Goal: Task Accomplishment & Management: Use online tool/utility

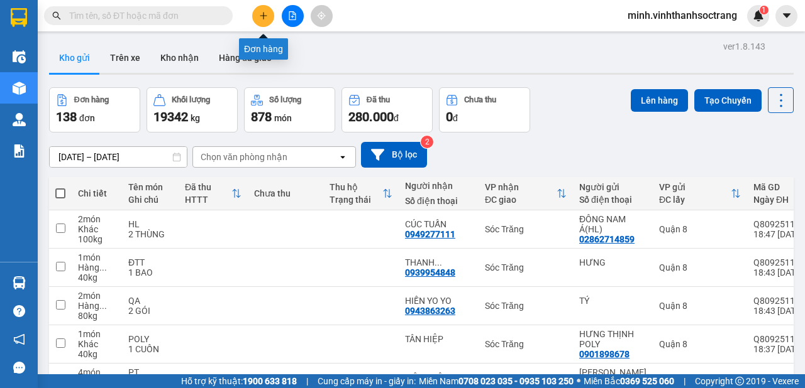
click at [264, 12] on icon "plus" at bounding box center [263, 15] width 9 height 9
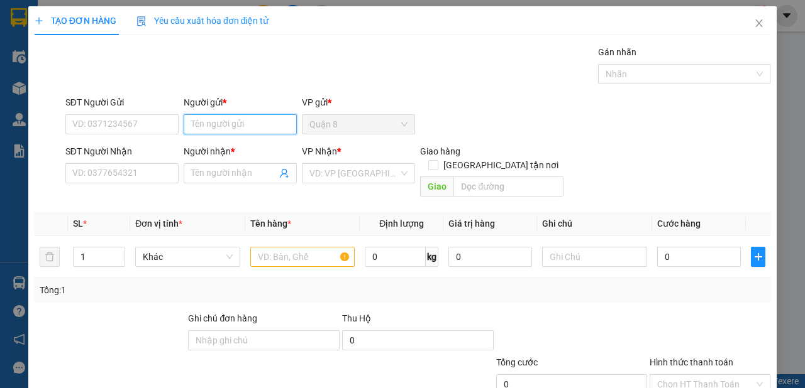
click at [236, 125] on input "Người gửi *" at bounding box center [240, 124] width 113 height 20
type input "t"
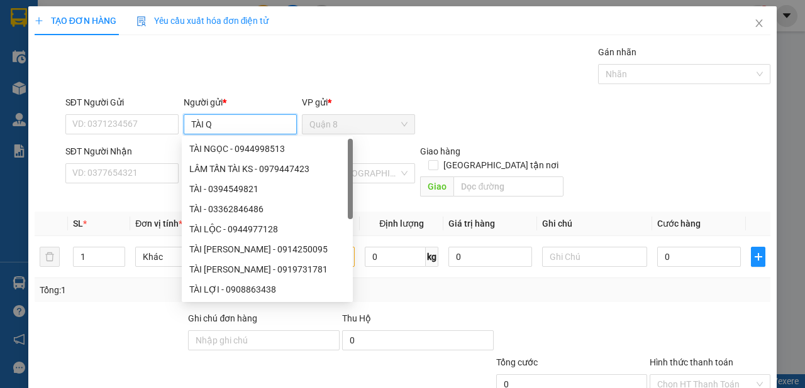
type input "TÀI QA"
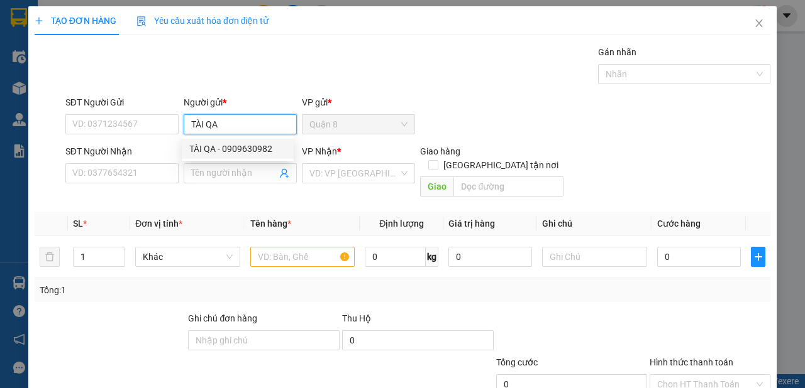
click at [246, 143] on div "TÀI QA - 0909630982" at bounding box center [237, 149] width 97 height 14
type input "0909630982"
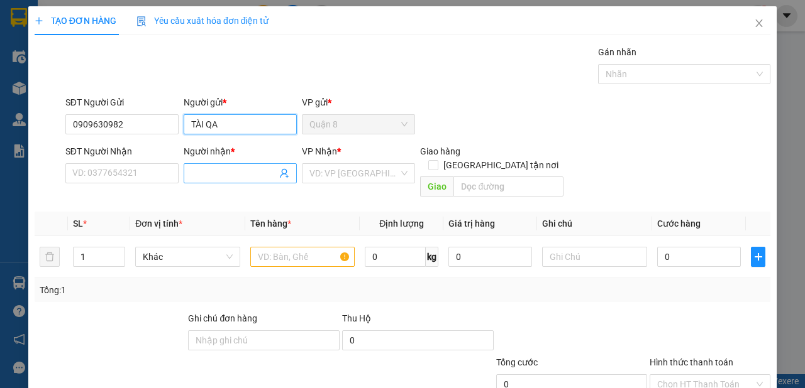
type input "TÀI QA"
click at [282, 173] on icon "user-add" at bounding box center [284, 173] width 10 height 10
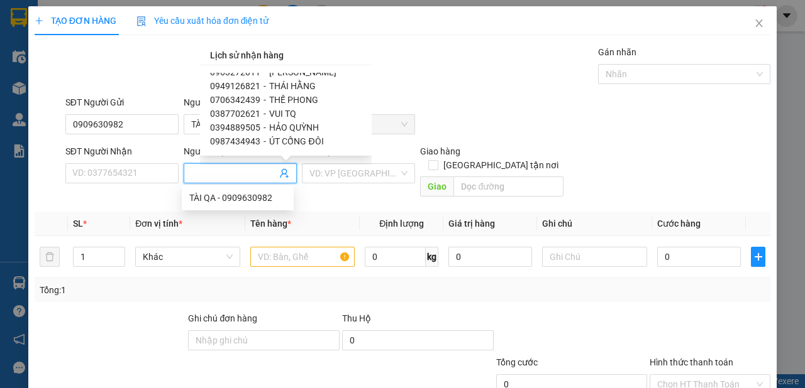
click at [245, 174] on input "Người nhận *" at bounding box center [233, 174] width 85 height 14
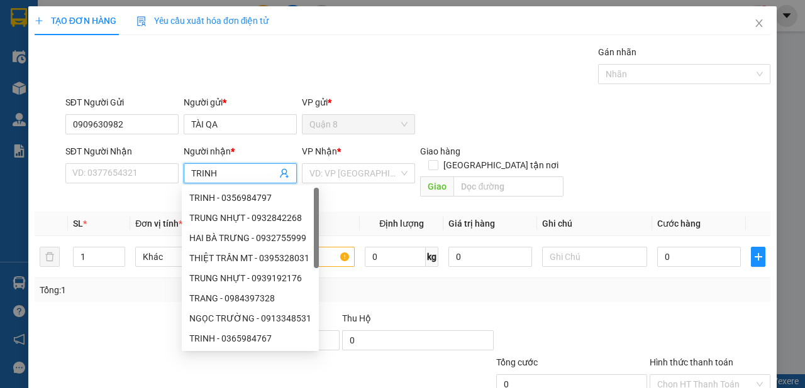
type input "TRINH"
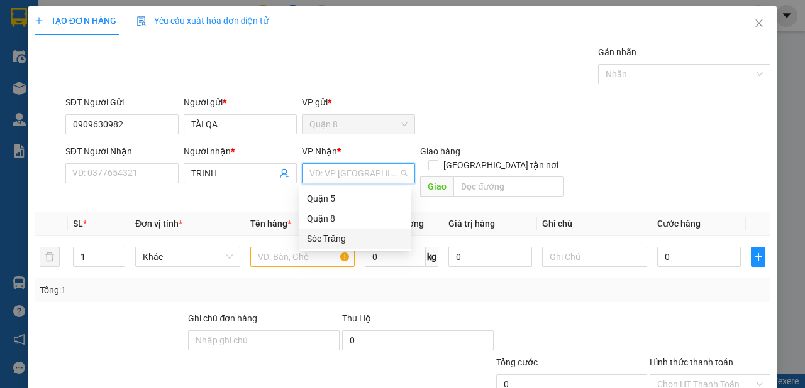
click at [319, 243] on div "Sóc Trăng" at bounding box center [355, 239] width 97 height 14
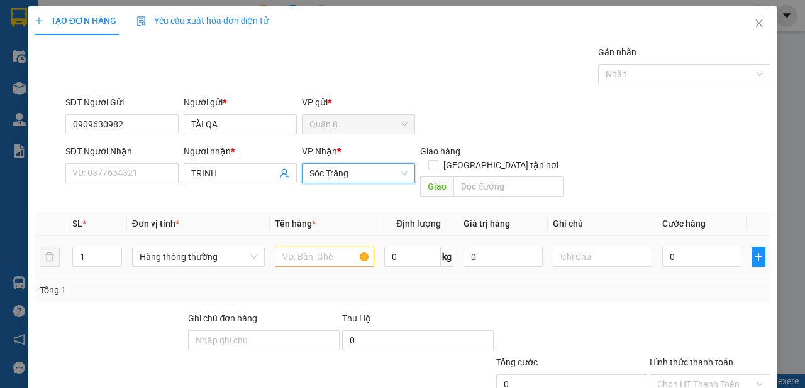
drag, startPoint x: 211, startPoint y: 239, endPoint x: 211, endPoint y: 232, distance: 6.9
click at [211, 248] on span "Hàng thông thường" at bounding box center [199, 257] width 118 height 19
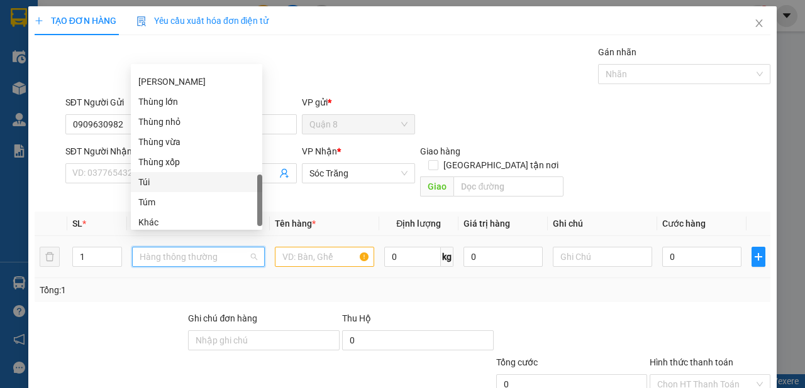
scroll to position [463, 0]
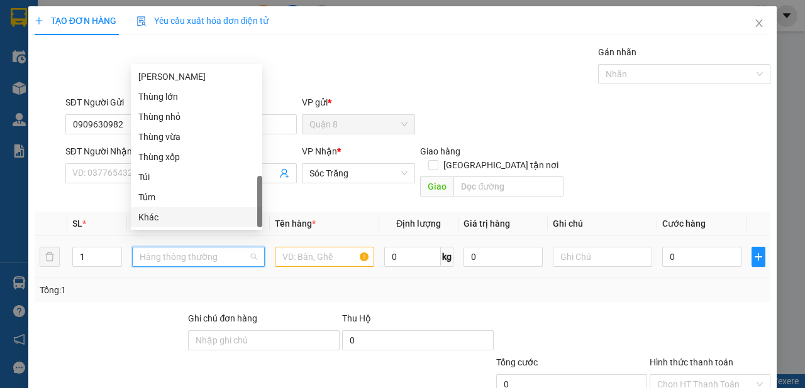
click at [174, 216] on div "Khác" at bounding box center [196, 218] width 116 height 14
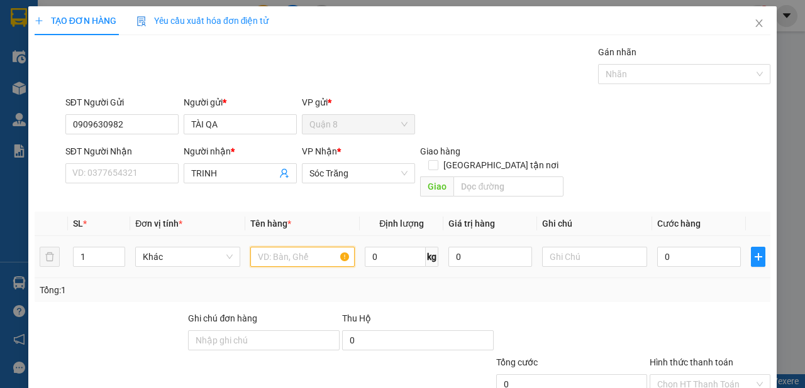
click at [284, 247] on input "text" at bounding box center [302, 257] width 105 height 20
type input "QA"
type input "80"
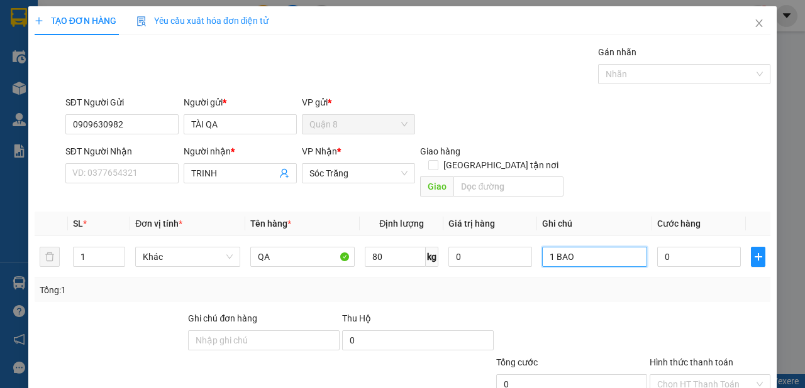
scroll to position [75, 0]
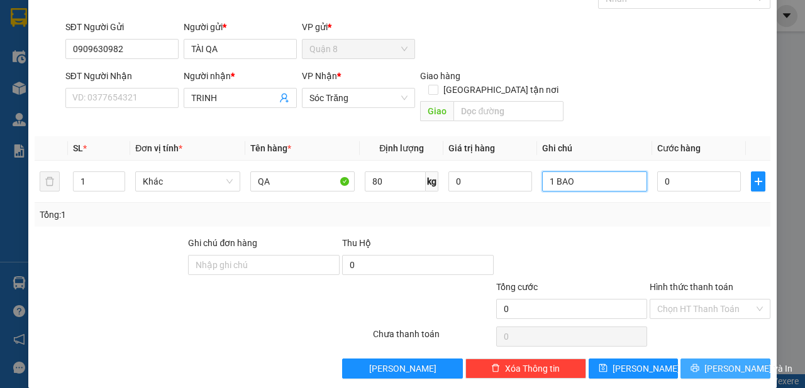
type input "1 BAO"
click at [698, 364] on icon "printer" at bounding box center [694, 368] width 9 height 9
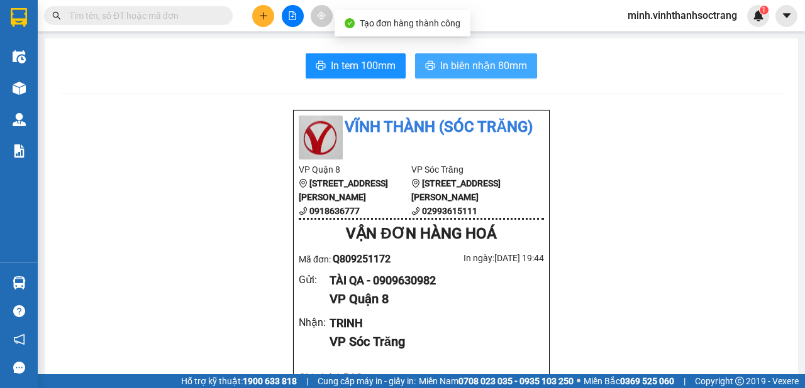
click at [479, 63] on span "In biên nhận 80mm" at bounding box center [483, 66] width 87 height 16
click at [468, 57] on button "In biên nhận 80mm" at bounding box center [476, 65] width 122 height 25
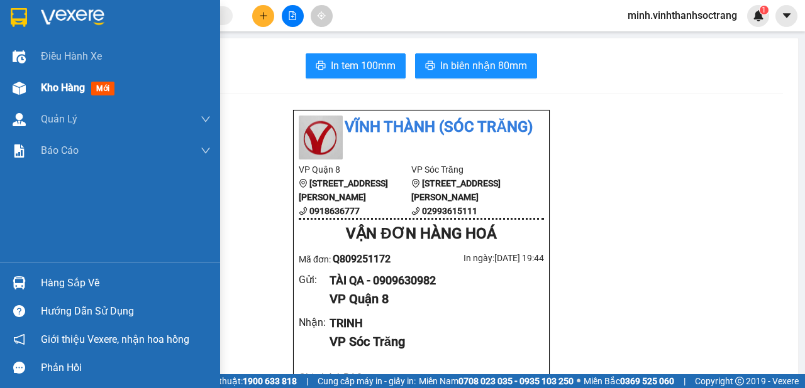
click at [50, 88] on span "Kho hàng" at bounding box center [63, 88] width 44 height 12
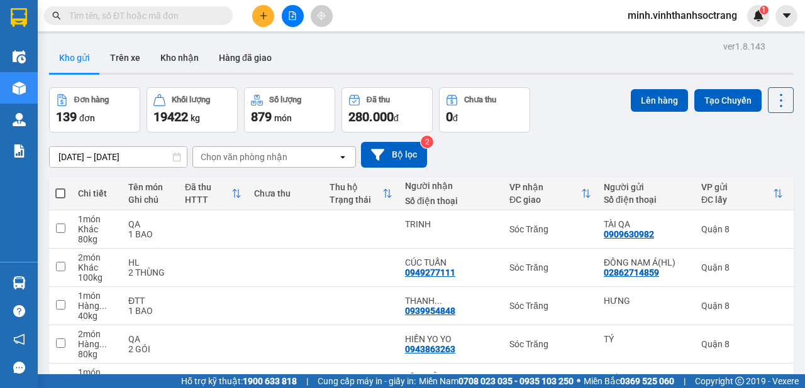
click at [62, 190] on span at bounding box center [60, 194] width 10 height 10
click at [60, 187] on input "checkbox" at bounding box center [60, 187] width 0 height 0
checkbox input "true"
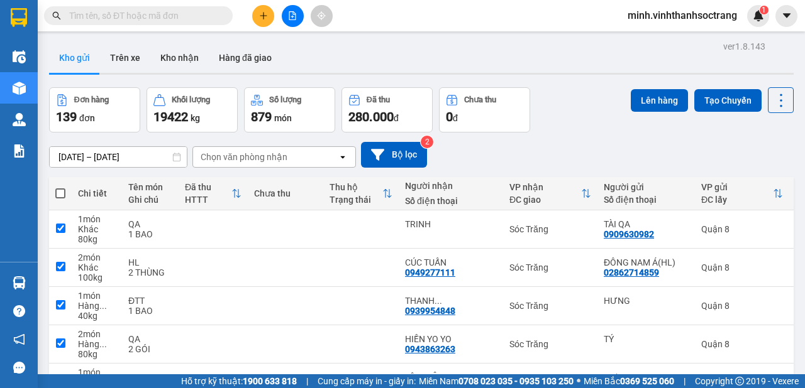
checkbox input "true"
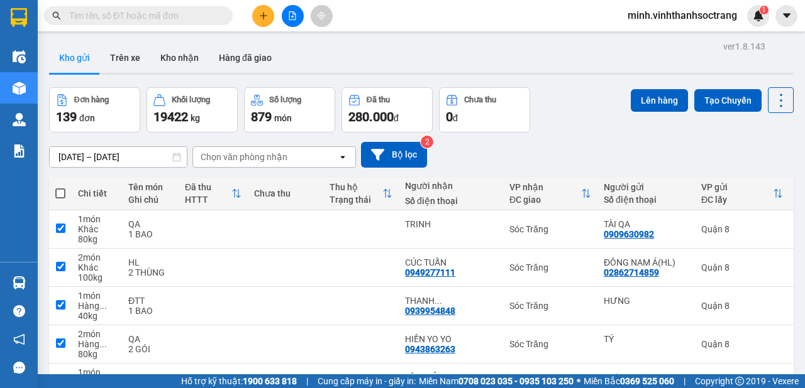
checkbox input "true"
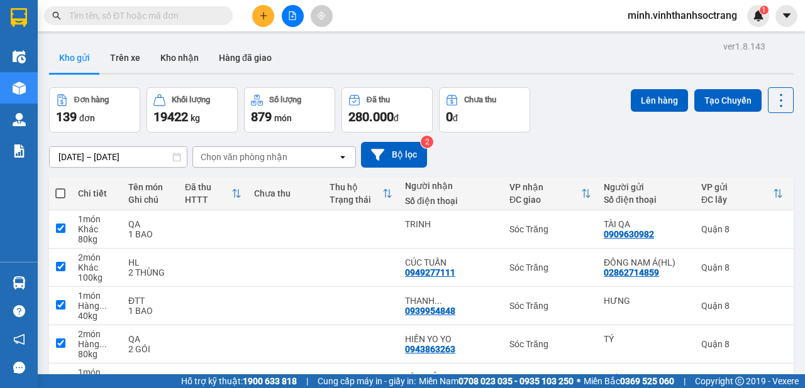
checkbox input "true"
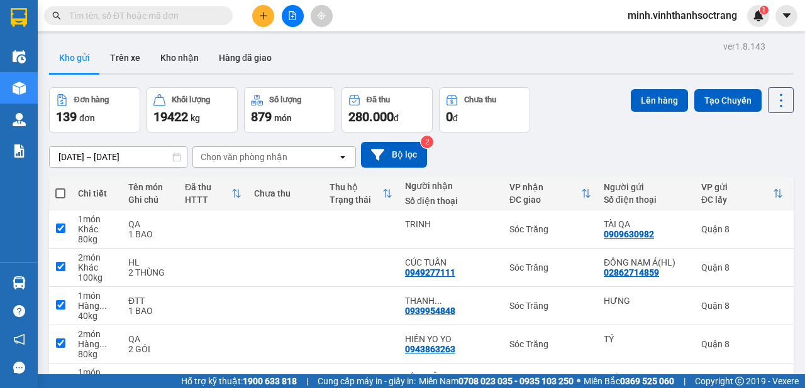
checkbox input "true"
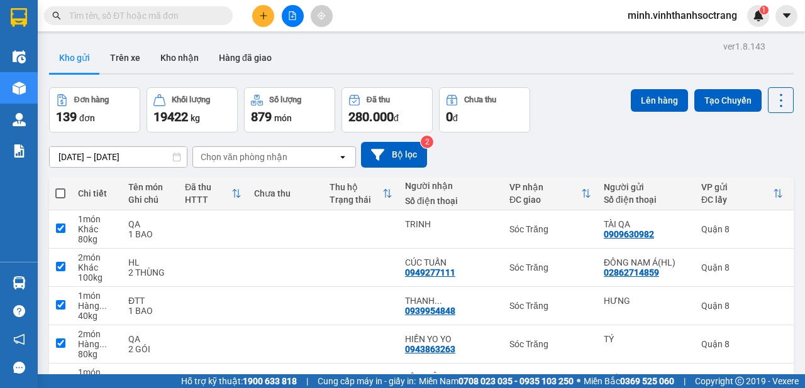
checkbox input "true"
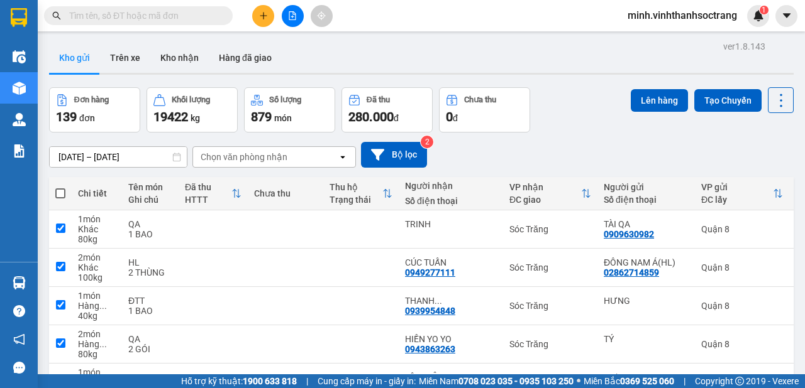
checkbox input "true"
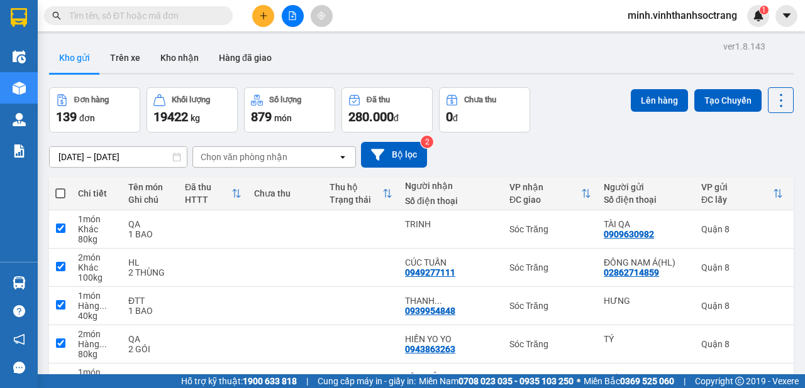
checkbox input "true"
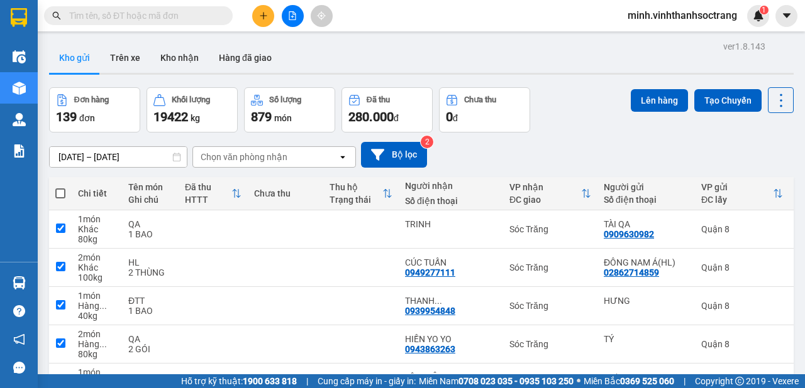
checkbox input "true"
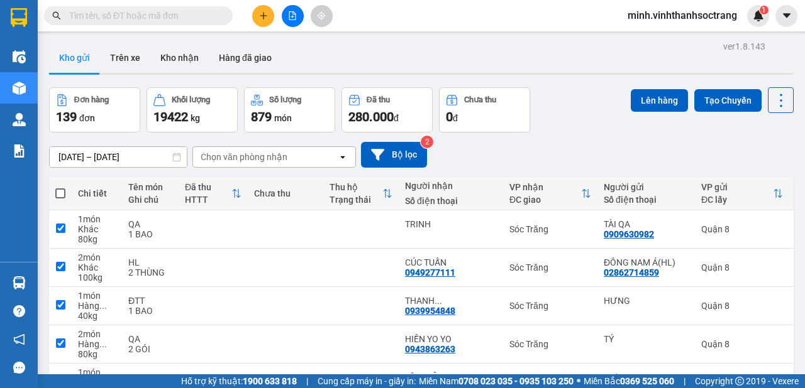
checkbox input "true"
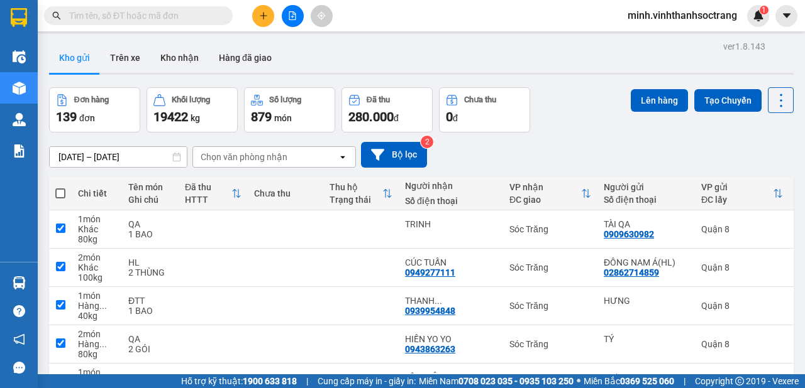
checkbox input "true"
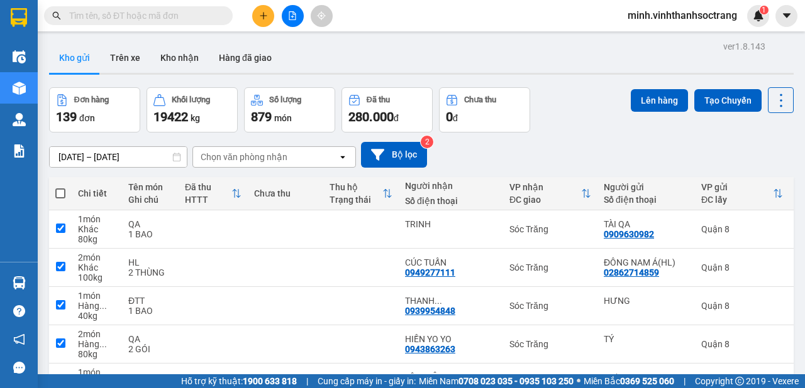
checkbox input "true"
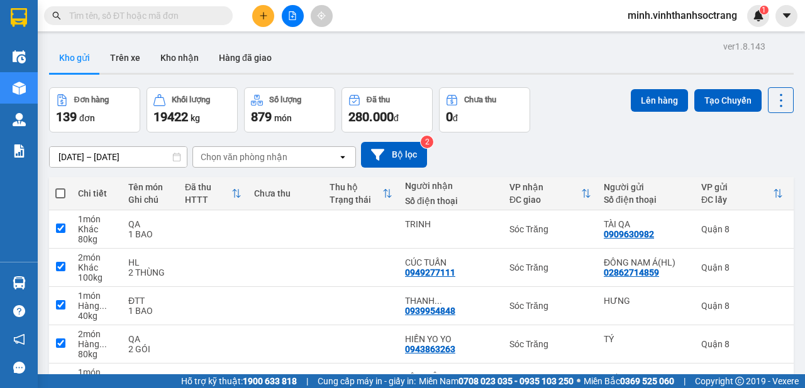
checkbox input "true"
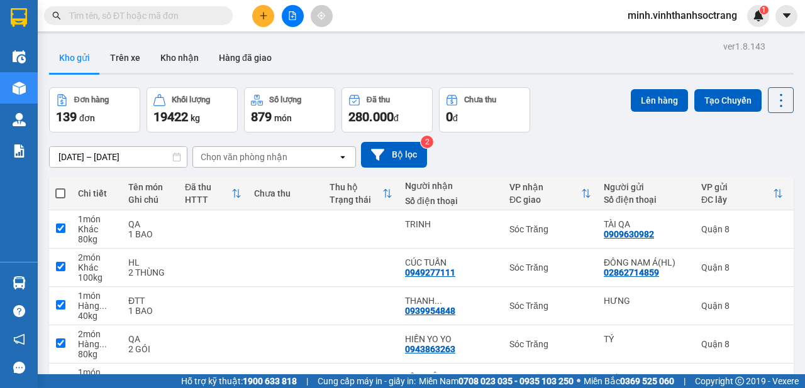
checkbox input "true"
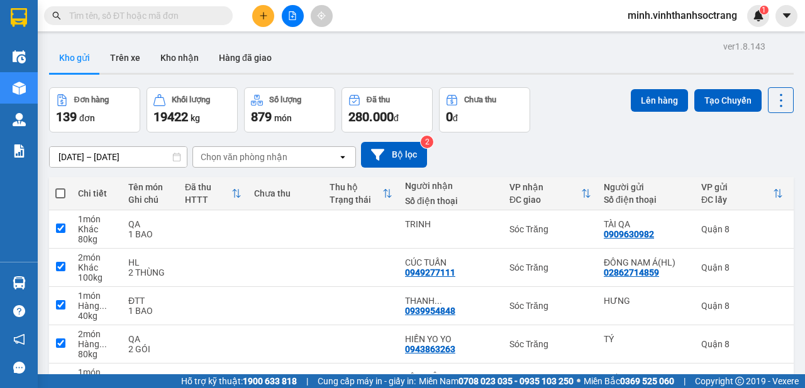
checkbox input "true"
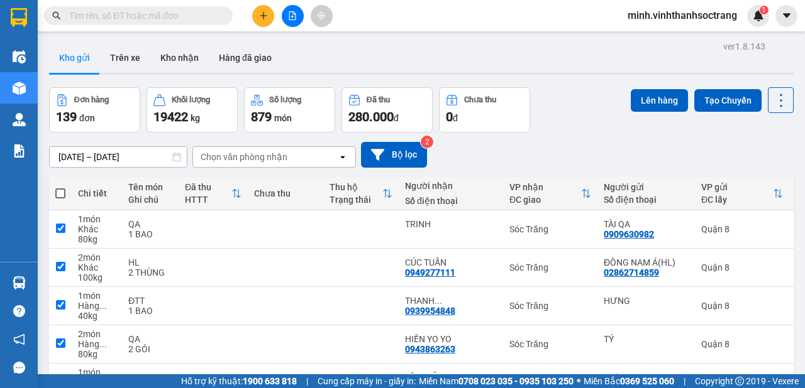
checkbox input "true"
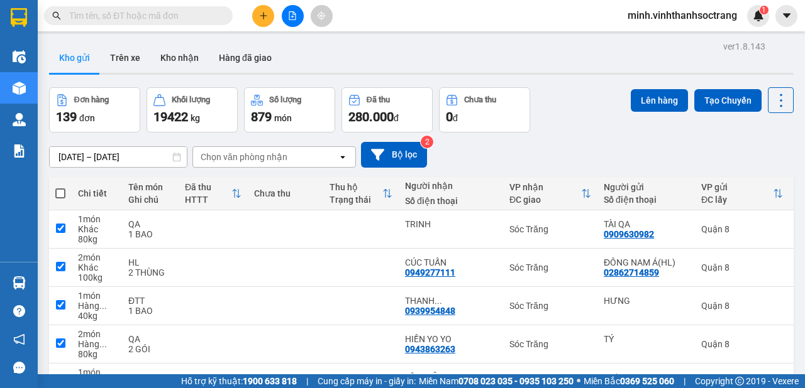
checkbox input "true"
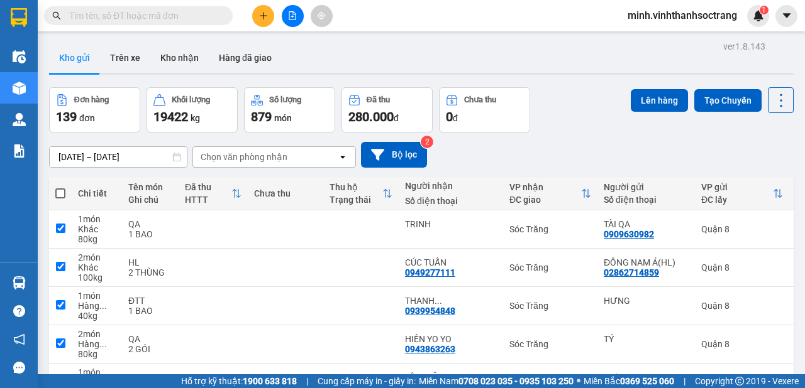
checkbox input "true"
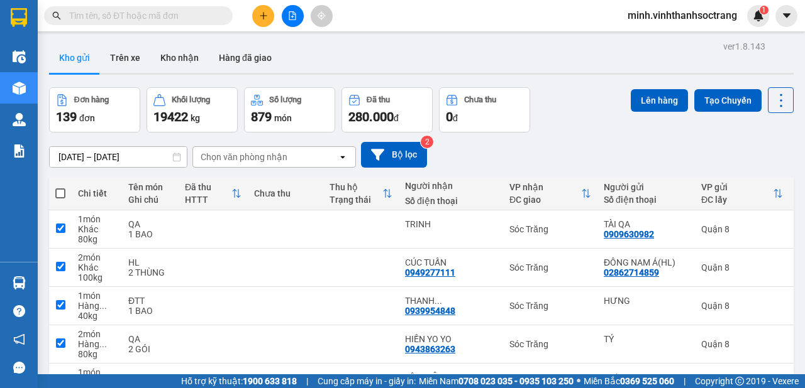
checkbox input "true"
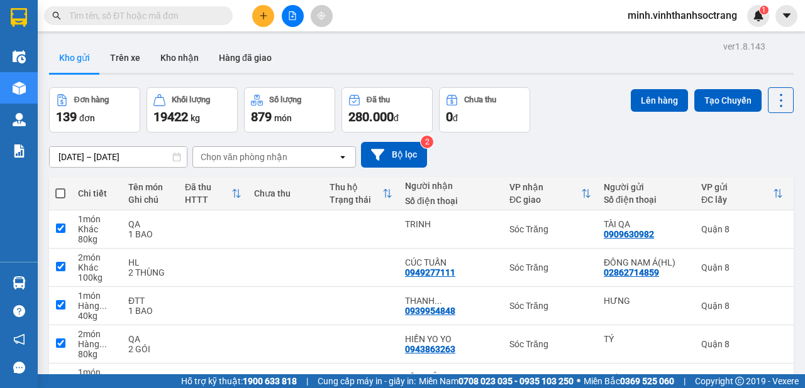
checkbox input "true"
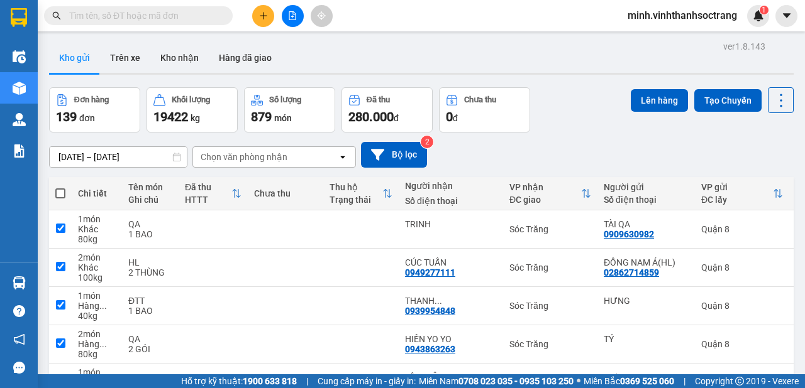
checkbox input "true"
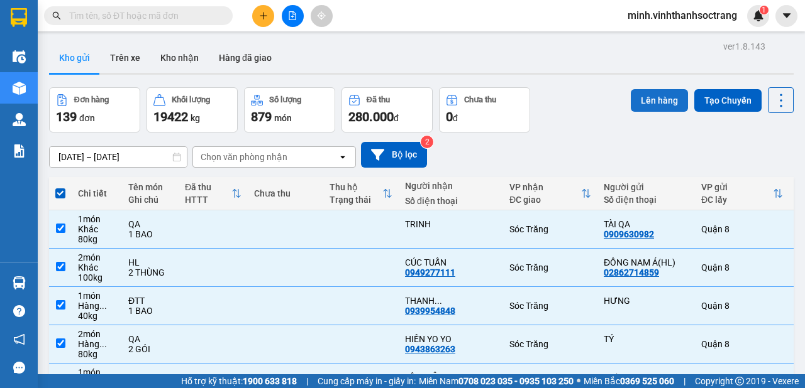
click at [654, 103] on button "Lên hàng" at bounding box center [659, 100] width 57 height 23
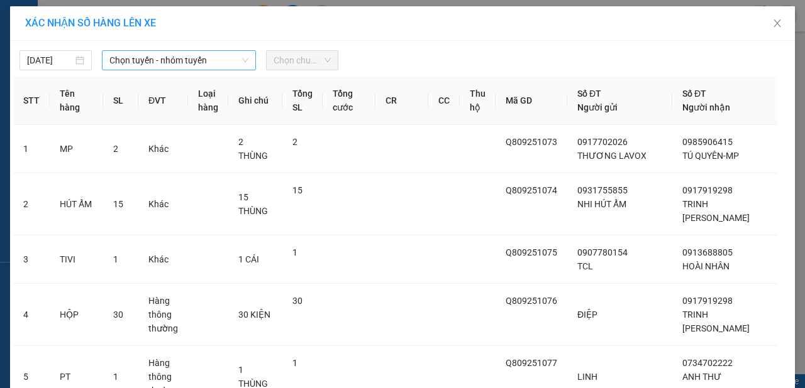
click at [181, 62] on span "Chọn tuyến - nhóm tuyến" at bounding box center [178, 60] width 139 height 19
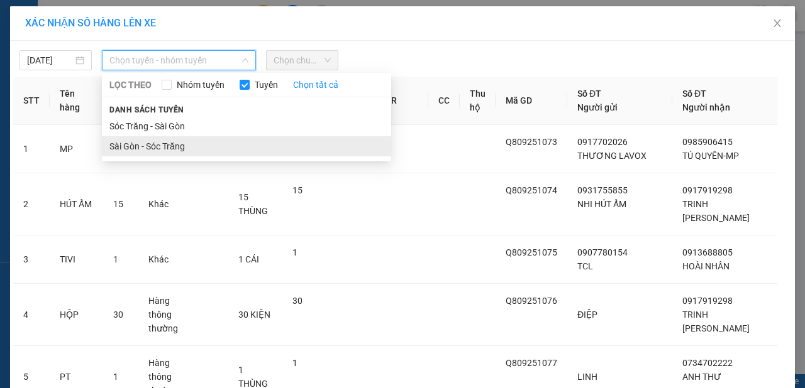
click at [160, 140] on li "Sài Gòn - Sóc Trăng" at bounding box center [246, 146] width 289 height 20
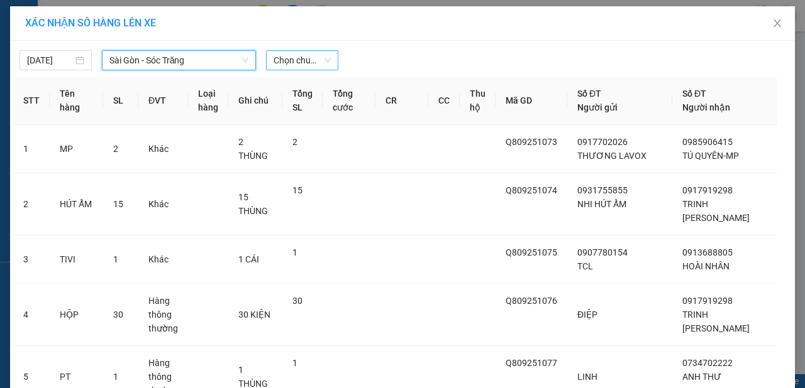
click at [297, 56] on span "Chọn chuyến" at bounding box center [301, 60] width 57 height 19
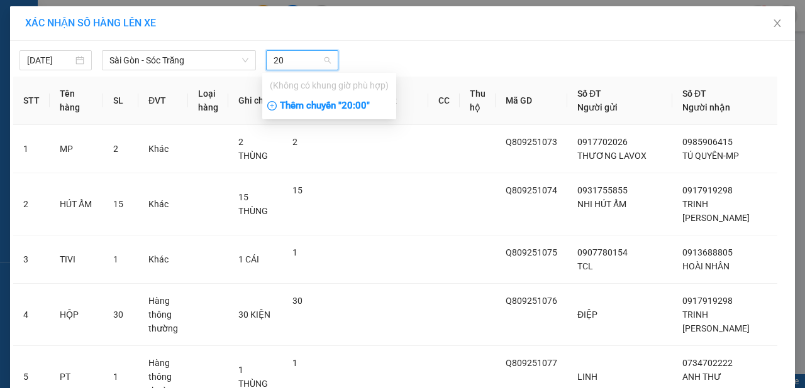
type input "20"
click at [317, 110] on div "Thêm chuyến " 20:00 "" at bounding box center [329, 106] width 134 height 21
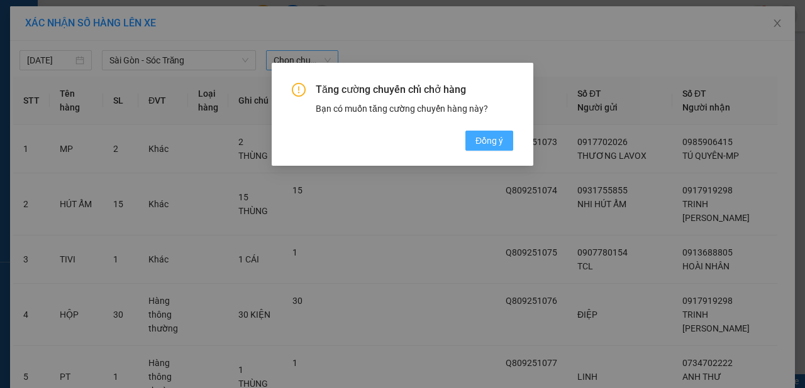
click at [475, 133] on button "Đồng ý" at bounding box center [489, 141] width 48 height 20
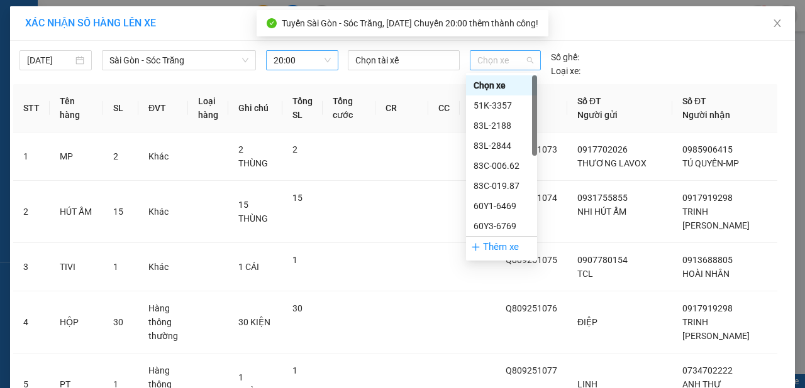
click at [527, 58] on span "Chọn xe" at bounding box center [505, 60] width 56 height 19
click at [496, 143] on div "83L-2844" at bounding box center [501, 146] width 56 height 14
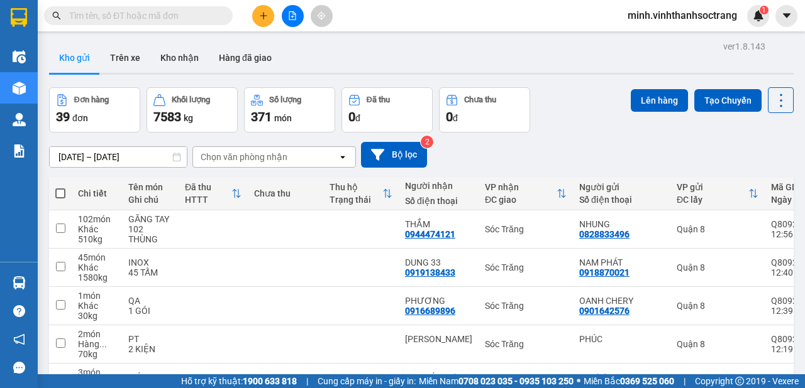
click at [58, 194] on span at bounding box center [60, 194] width 10 height 10
click at [60, 187] on input "checkbox" at bounding box center [60, 187] width 0 height 0
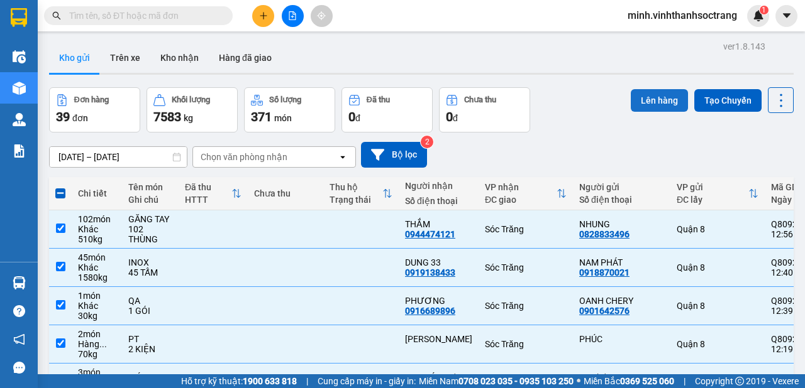
click at [644, 92] on button "Lên hàng" at bounding box center [659, 100] width 57 height 23
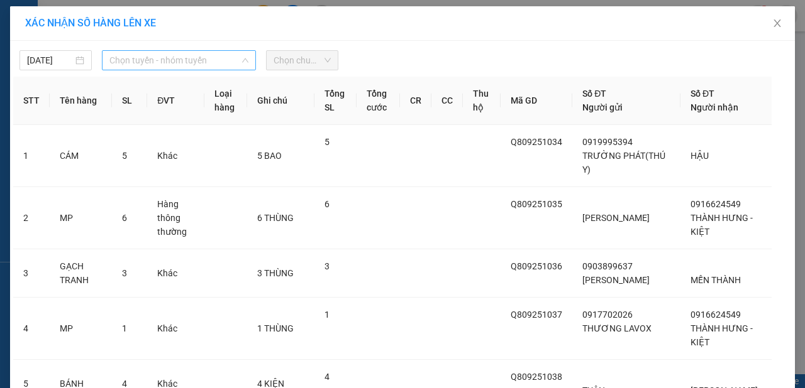
click at [201, 62] on span "Chọn tuyến - nhóm tuyến" at bounding box center [178, 60] width 139 height 19
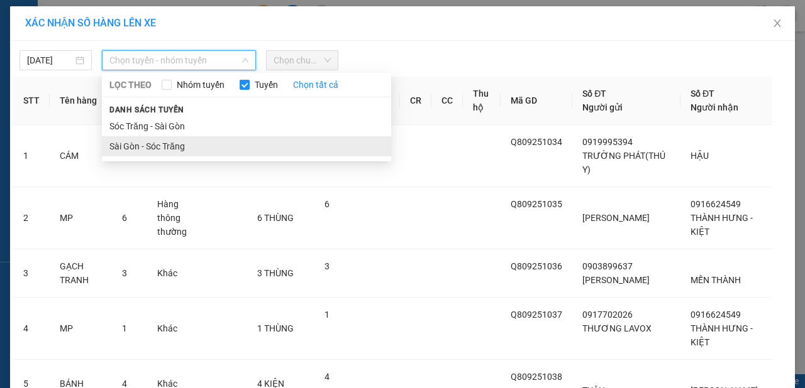
drag, startPoint x: 170, startPoint y: 148, endPoint x: 194, endPoint y: 118, distance: 38.4
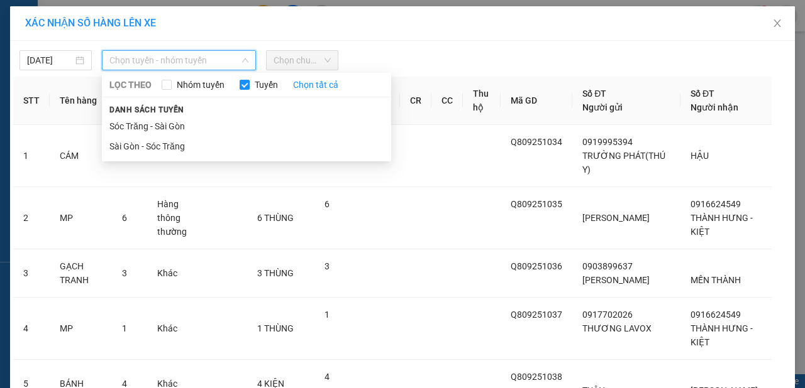
click at [170, 146] on li "Sài Gòn - Sóc Trăng" at bounding box center [246, 146] width 289 height 20
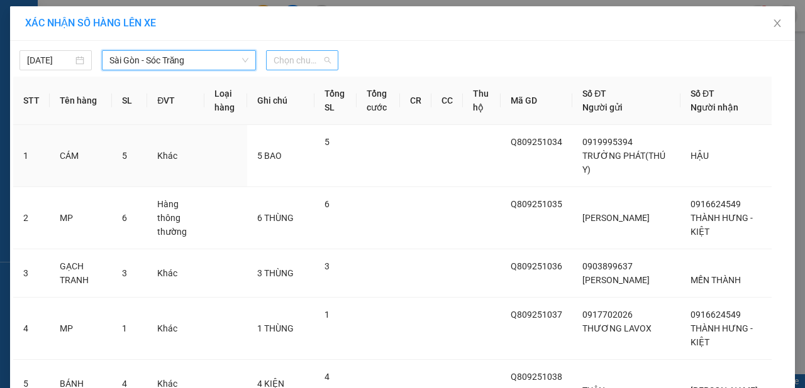
click at [314, 59] on span "Chọn chuyến" at bounding box center [301, 60] width 57 height 19
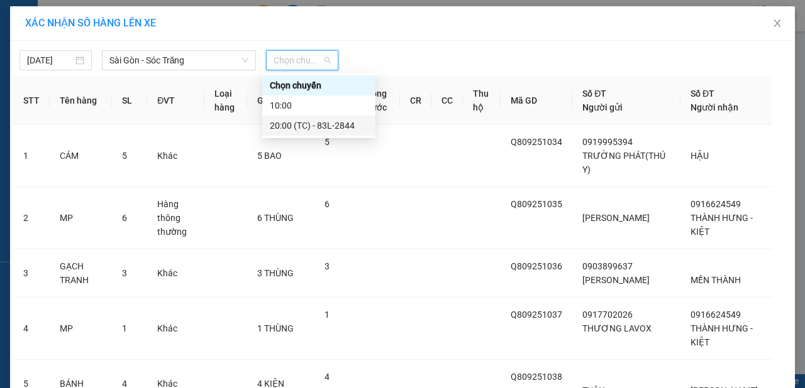
click at [317, 119] on div "20:00 (TC) - 83L-2844" at bounding box center [319, 126] width 98 height 14
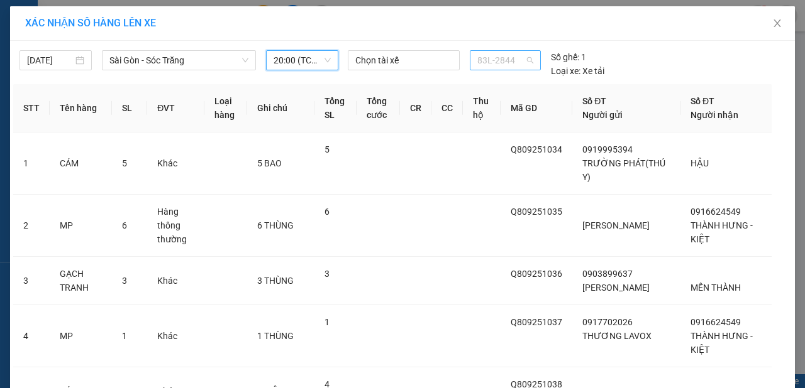
click at [525, 61] on span "83L-2844" at bounding box center [505, 60] width 56 height 19
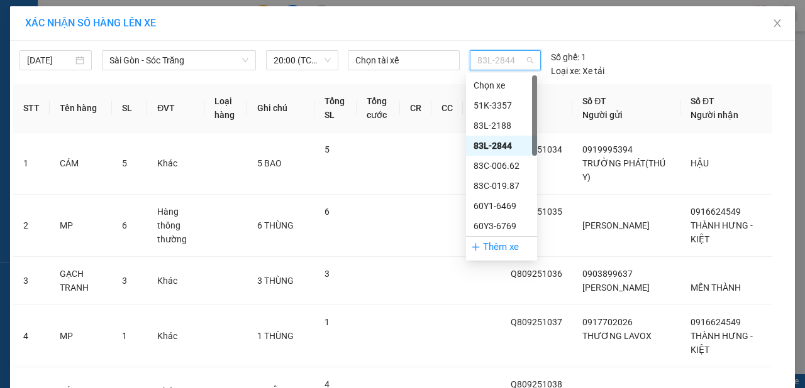
click at [498, 149] on div "83L-2844" at bounding box center [501, 146] width 56 height 14
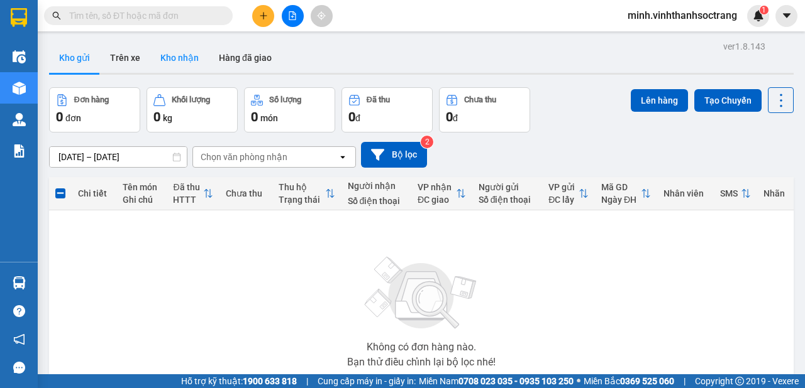
click at [182, 53] on button "Kho nhận" at bounding box center [179, 58] width 58 height 30
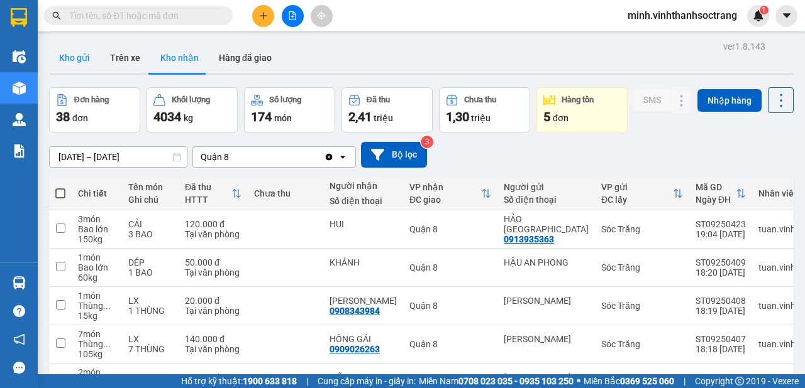
click at [74, 58] on button "Kho gửi" at bounding box center [74, 58] width 51 height 30
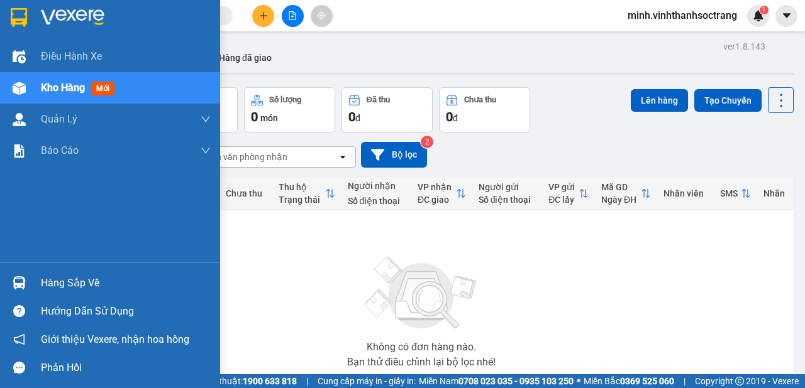
click at [62, 277] on div "Hàng sắp về" at bounding box center [126, 283] width 170 height 19
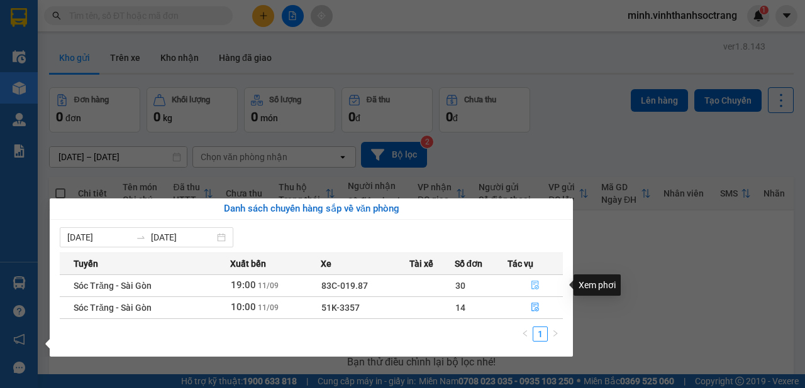
click at [532, 284] on icon "file-done" at bounding box center [535, 285] width 9 height 9
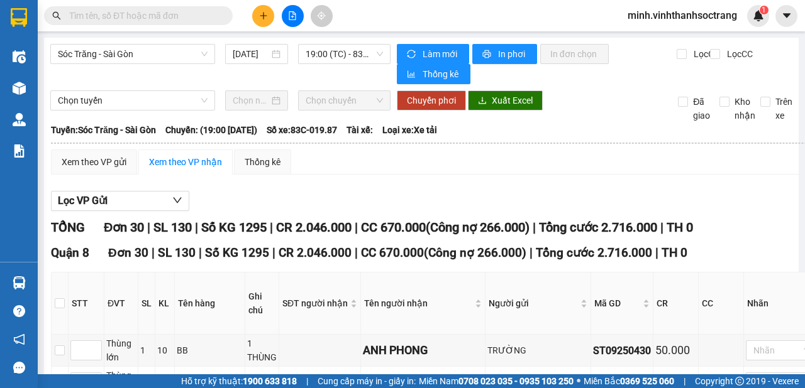
click at [667, 10] on span "minh.vinhthanhsoctrang" at bounding box center [681, 16] width 129 height 16
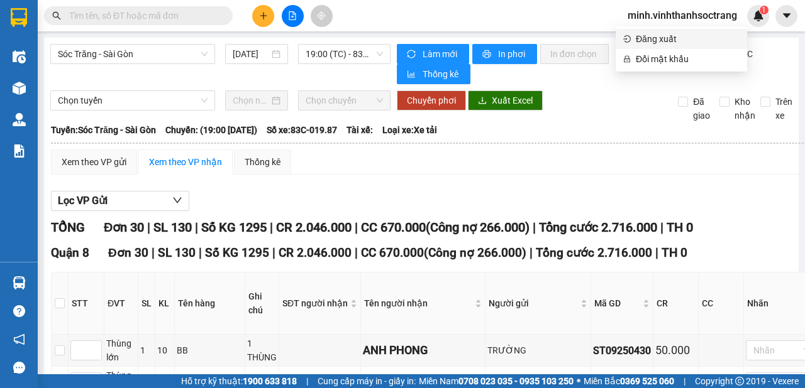
click at [658, 38] on span "Đăng xuất" at bounding box center [688, 39] width 104 height 14
